Goal: Information Seeking & Learning: Learn about a topic

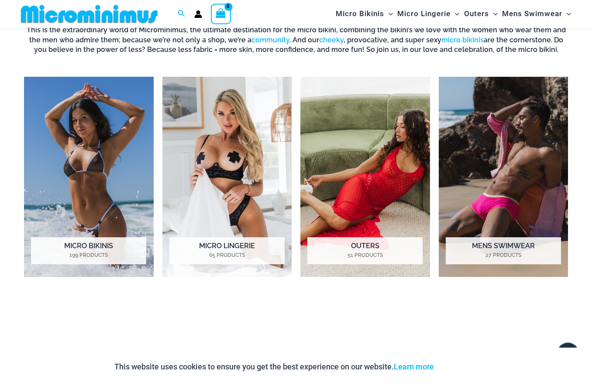
scroll to position [617, 0]
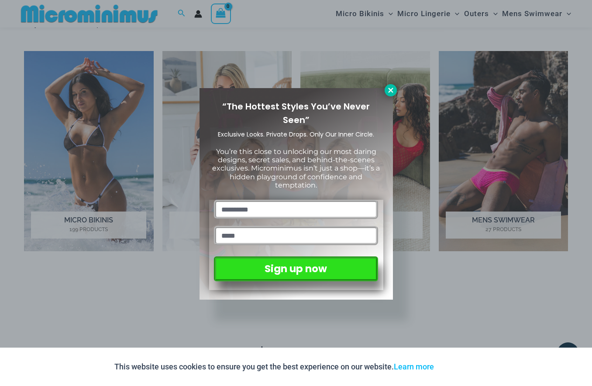
click at [392, 86] on button at bounding box center [391, 90] width 12 height 12
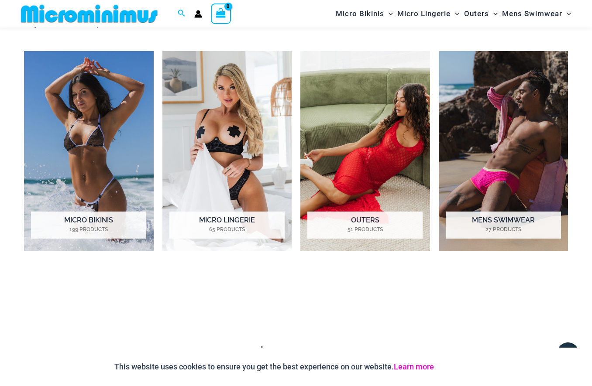
click at [425, 367] on link "Learn more" at bounding box center [414, 366] width 40 height 9
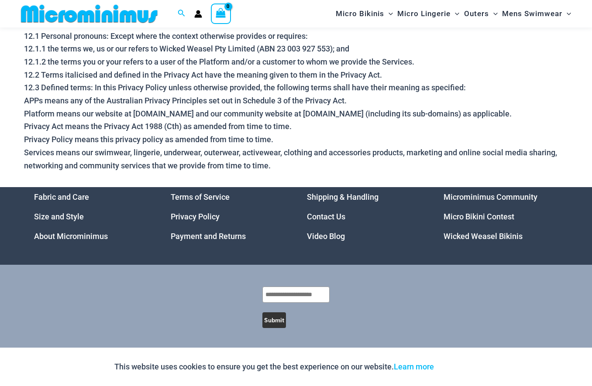
scroll to position [2838, 0]
